Goal: Transaction & Acquisition: Book appointment/travel/reservation

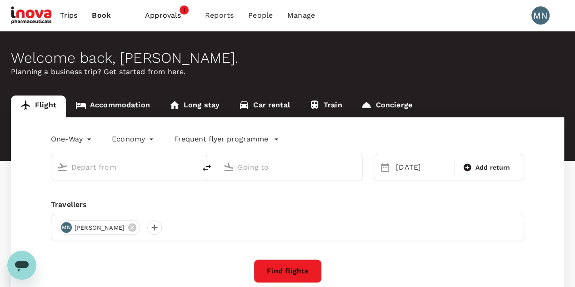
type input "business"
type input "Dubai Intl (DXB)"
type input "Singapore Changi (SIN)"
type input "Dubai Intl (DXB)"
type input "Singapore Changi (SIN)"
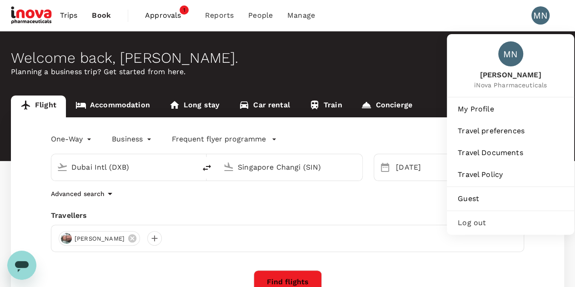
click at [498, 216] on div "Log out" at bounding box center [510, 223] width 120 height 20
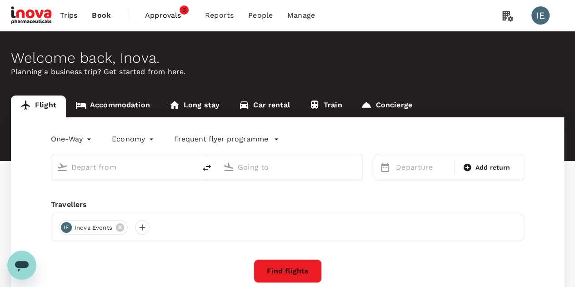
type input "roundtrip"
type input "business"
type input "Zurich (ZRH)"
type input "Singapore Changi (SIN)"
